Goal: Task Accomplishment & Management: Manage account settings

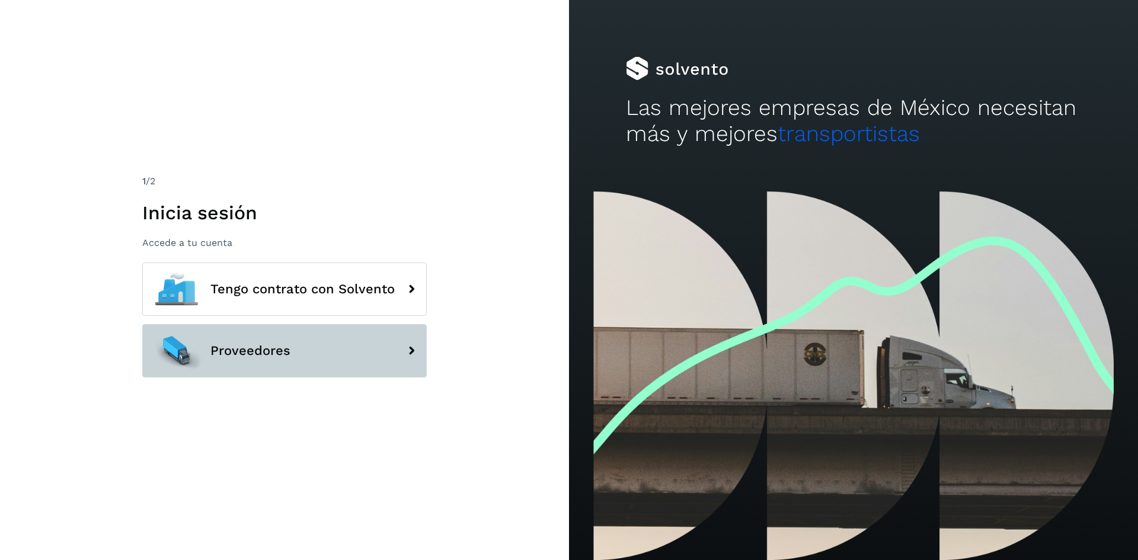
click at [233, 333] on button "Proveedores" at bounding box center [284, 350] width 285 height 53
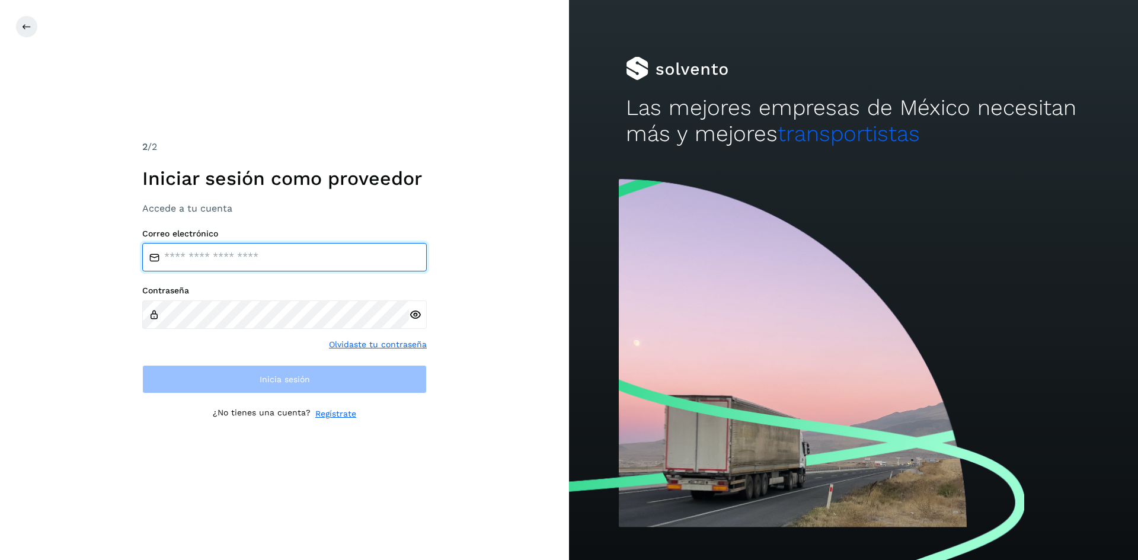
type input "**********"
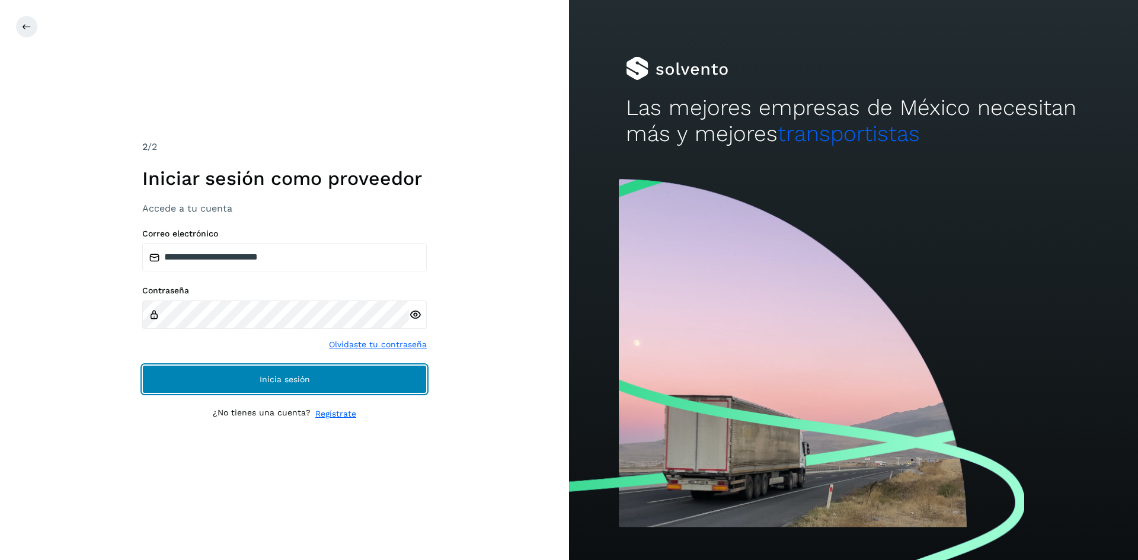
click at [235, 368] on button "Inicia sesión" at bounding box center [284, 379] width 285 height 28
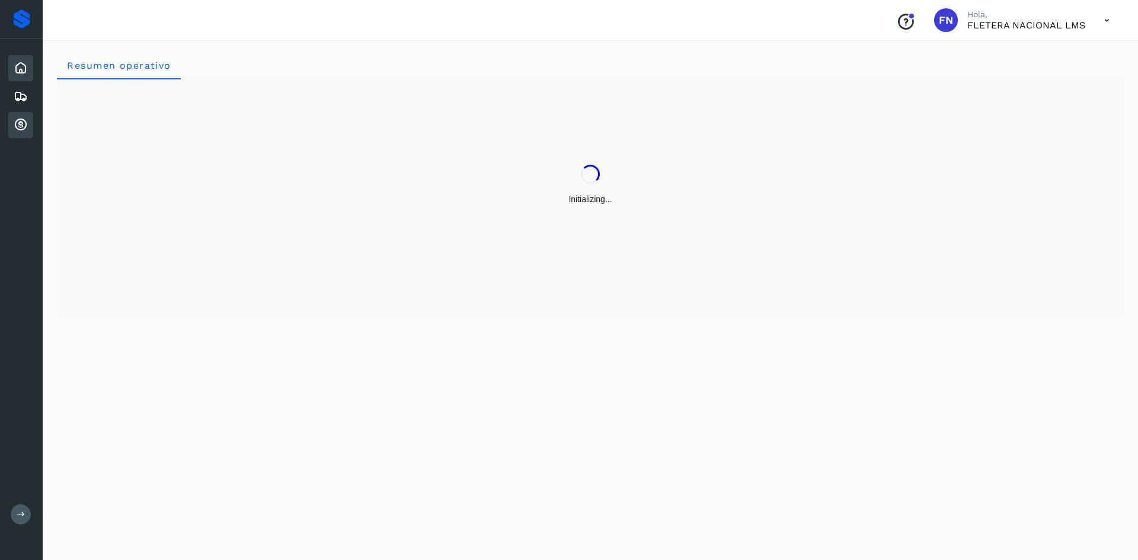
click at [20, 125] on icon at bounding box center [21, 125] width 14 height 14
